Goal: Task Accomplishment & Management: Complete application form

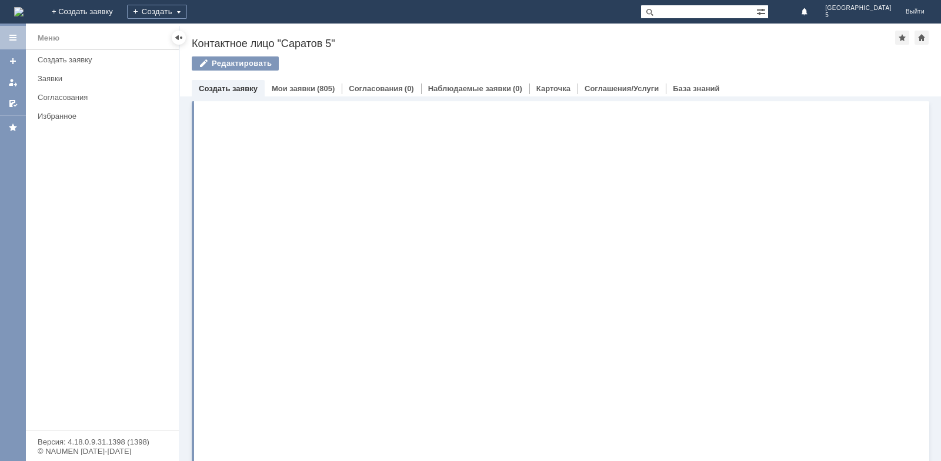
click at [64, 58] on div "Создать заявку" at bounding box center [105, 59] width 134 height 9
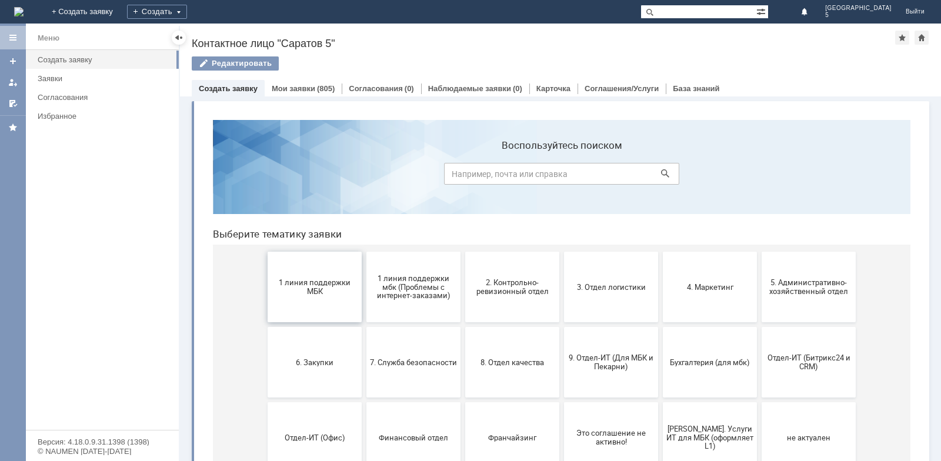
click at [277, 286] on span "1 линия поддержки МБК" at bounding box center [314, 287] width 87 height 18
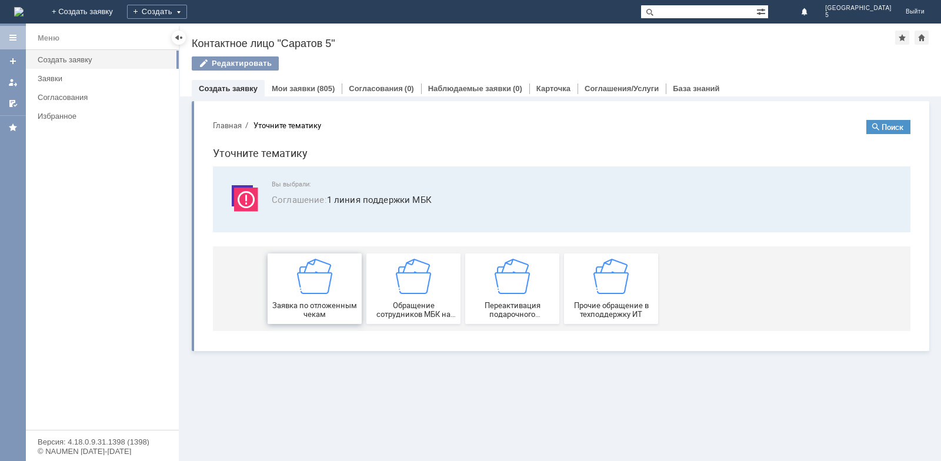
click at [289, 295] on div "Заявка по отложенным чекам" at bounding box center [314, 289] width 87 height 60
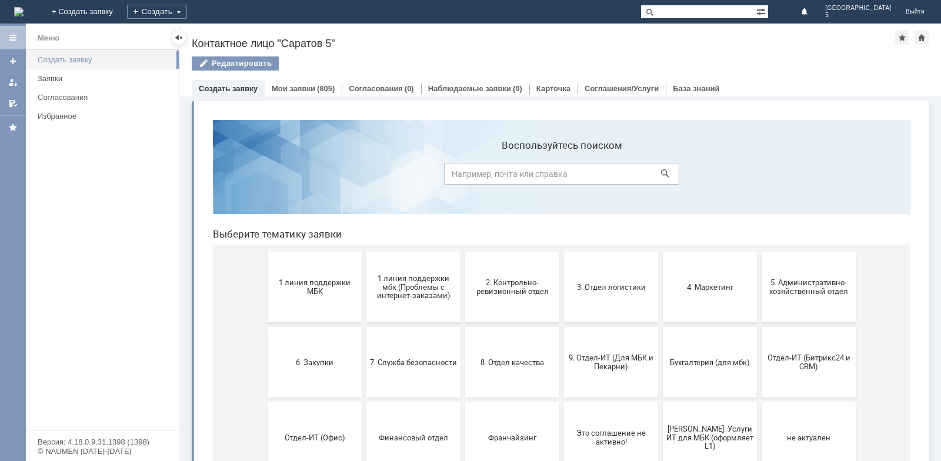
click at [79, 62] on div "Создать заявку" at bounding box center [105, 59] width 134 height 9
click at [291, 285] on span "1 линия поддержки МБК" at bounding box center [314, 287] width 87 height 18
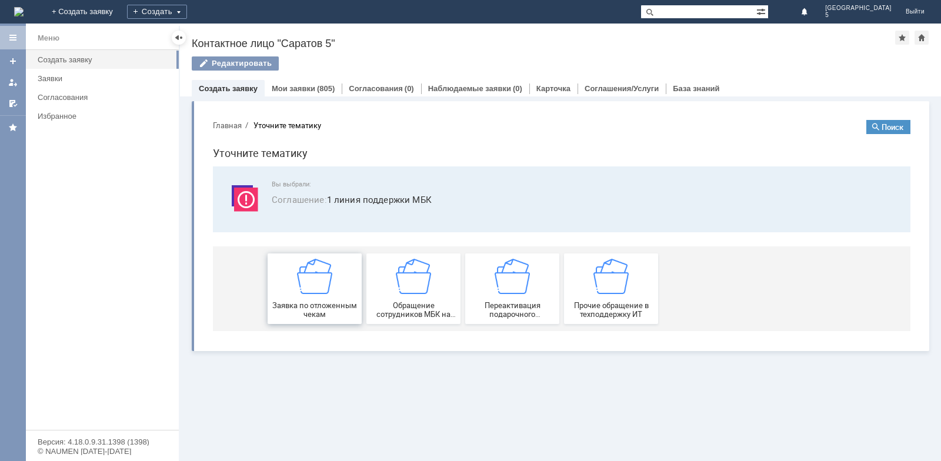
click at [324, 299] on div "Заявка по отложенным чекам" at bounding box center [314, 289] width 87 height 60
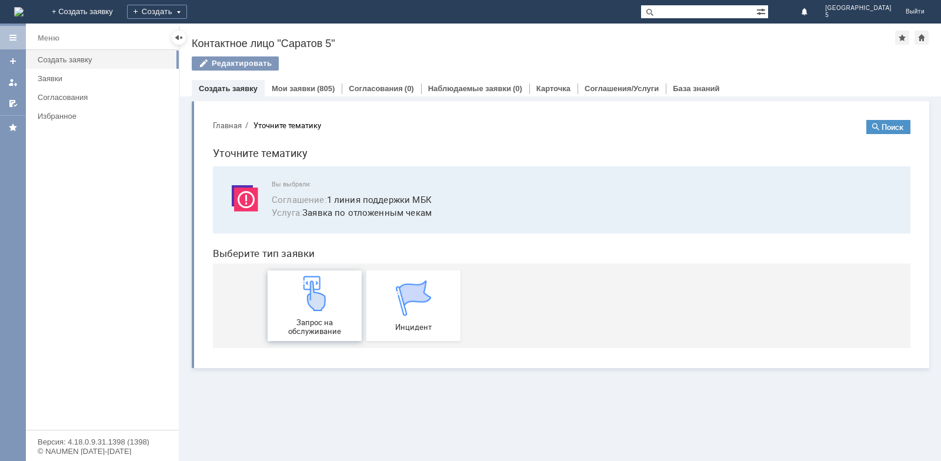
click at [312, 301] on img at bounding box center [314, 293] width 35 height 35
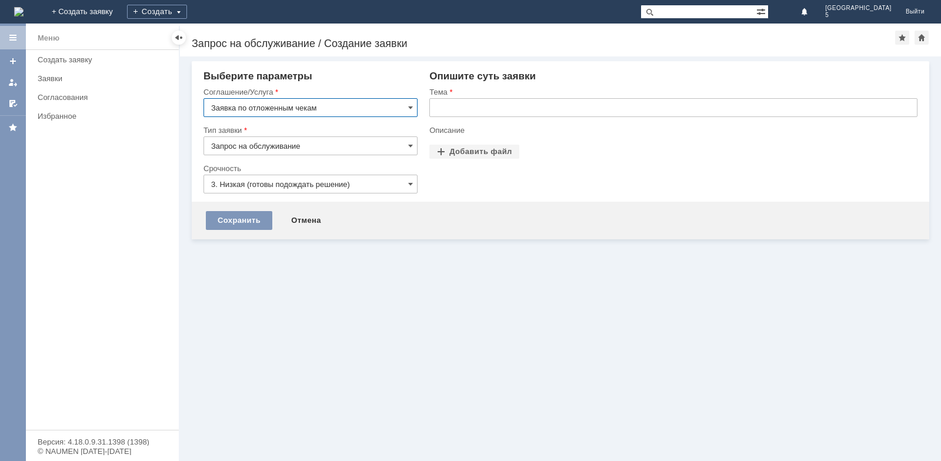
drag, startPoint x: 455, startPoint y: 99, endPoint x: 455, endPoint y: 108, distance: 8.8
click at [455, 99] on input "text" at bounding box center [673, 107] width 488 height 19
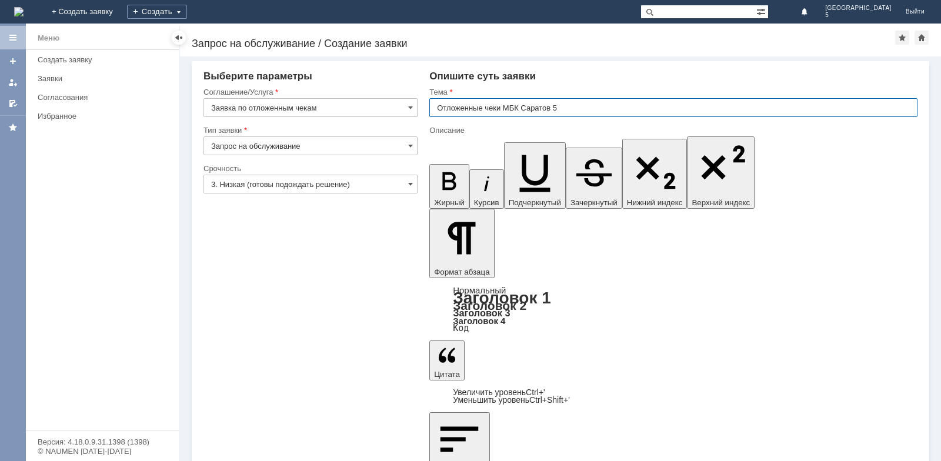
type input "Отложенные чеки МБК Саратов 5"
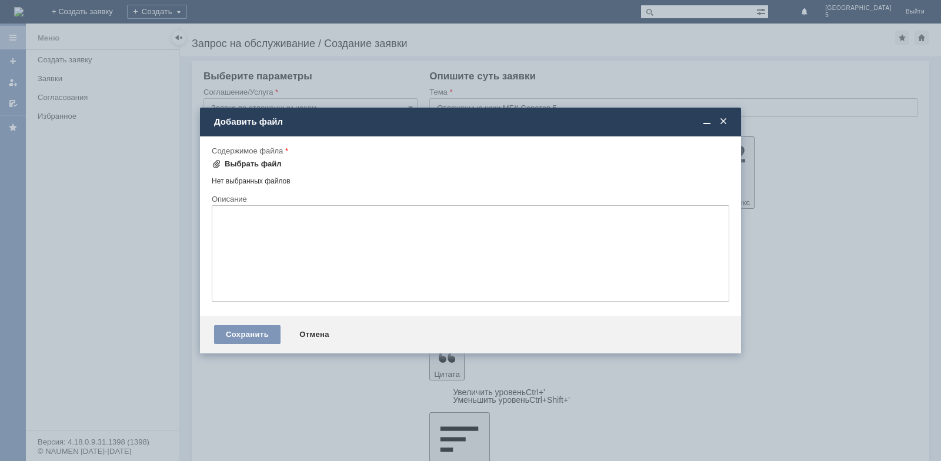
click at [262, 163] on div "Выбрать файл" at bounding box center [253, 163] width 57 height 9
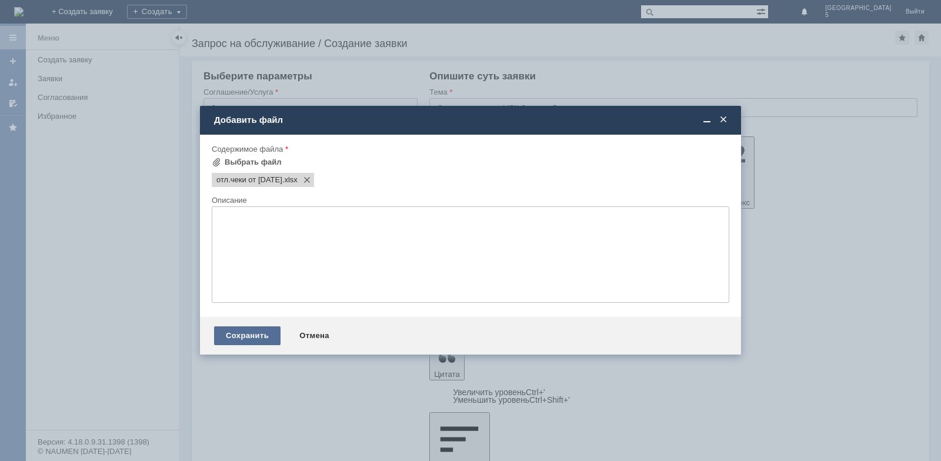
click at [236, 337] on div "Сохранить" at bounding box center [247, 335] width 66 height 19
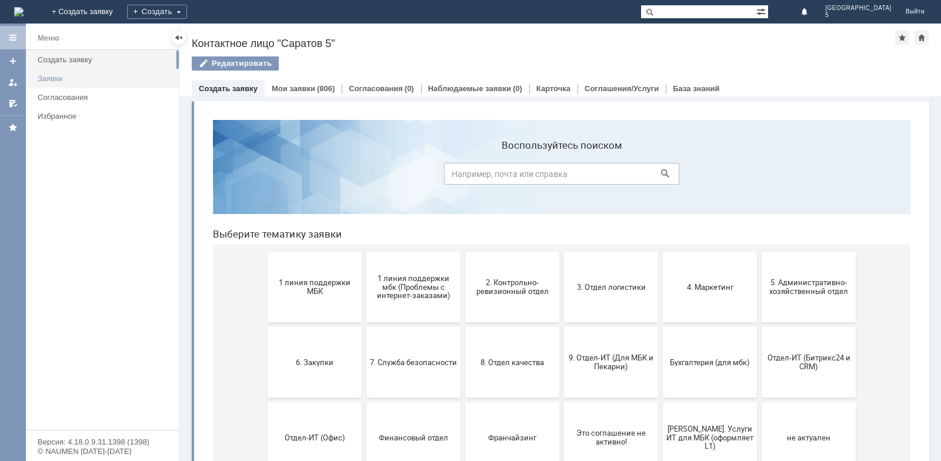
click at [63, 78] on div "Заявки" at bounding box center [105, 78] width 134 height 9
